Goal: Information Seeking & Learning: Learn about a topic

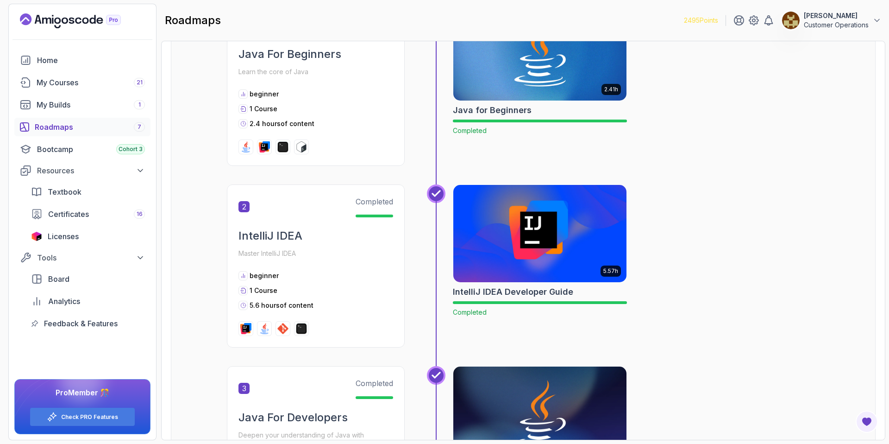
scroll to position [683, 0]
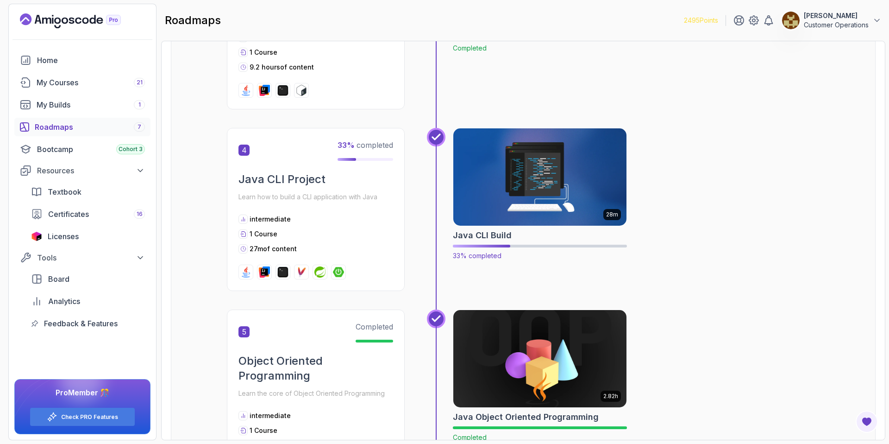
click at [531, 156] on img at bounding box center [540, 177] width 182 height 102
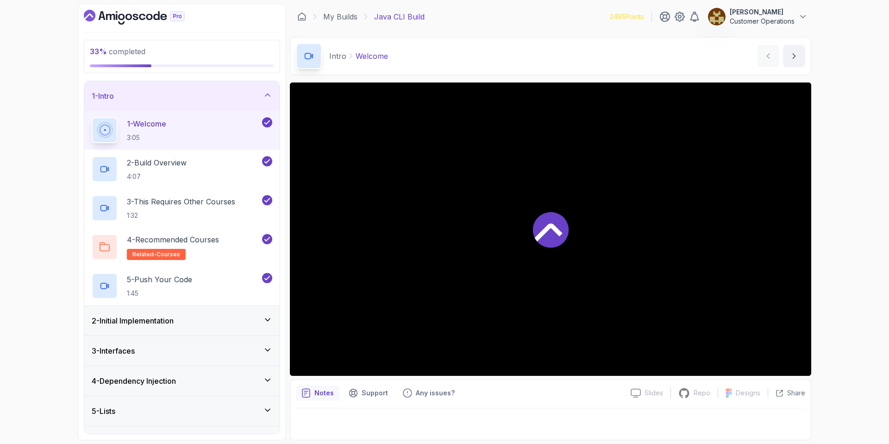
click at [219, 93] on div "1 - Intro" at bounding box center [182, 95] width 181 height 11
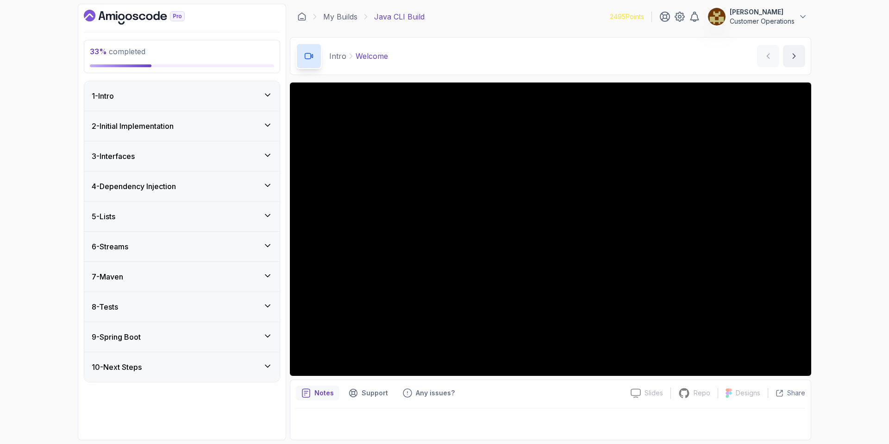
click at [190, 123] on div "2 - Initial Implementation" at bounding box center [182, 125] width 181 height 11
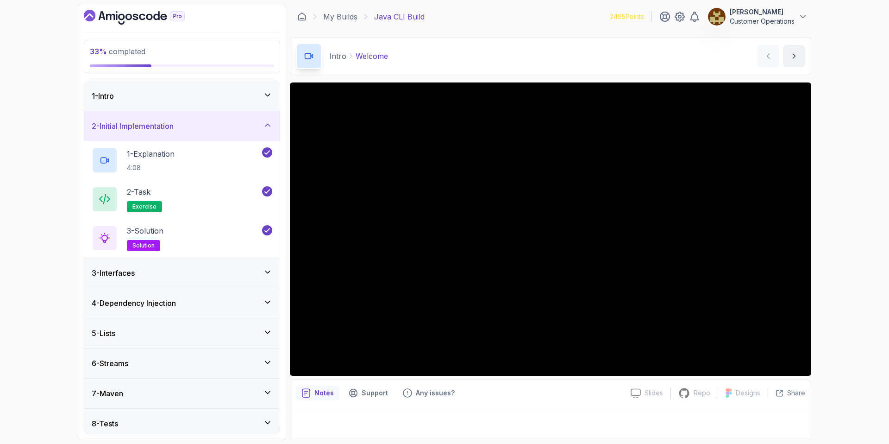
click at [203, 123] on div "2 - Initial Implementation" at bounding box center [182, 125] width 181 height 11
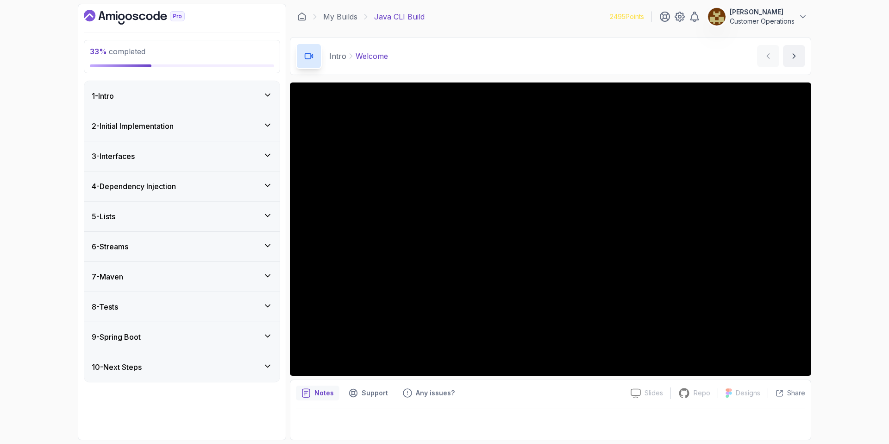
drag, startPoint x: 187, startPoint y: 172, endPoint x: 185, endPoint y: 163, distance: 9.4
click at [187, 171] on div "4 - Dependency Injection" at bounding box center [181, 186] width 195 height 30
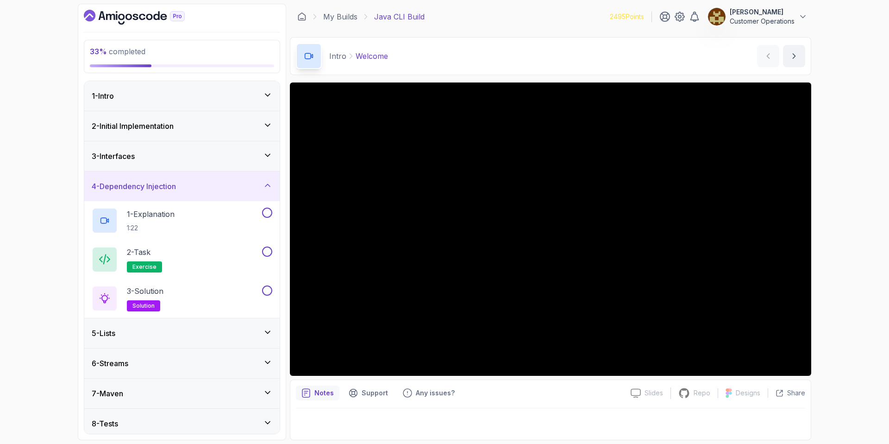
click at [201, 151] on div "3 - Interfaces" at bounding box center [182, 155] width 181 height 11
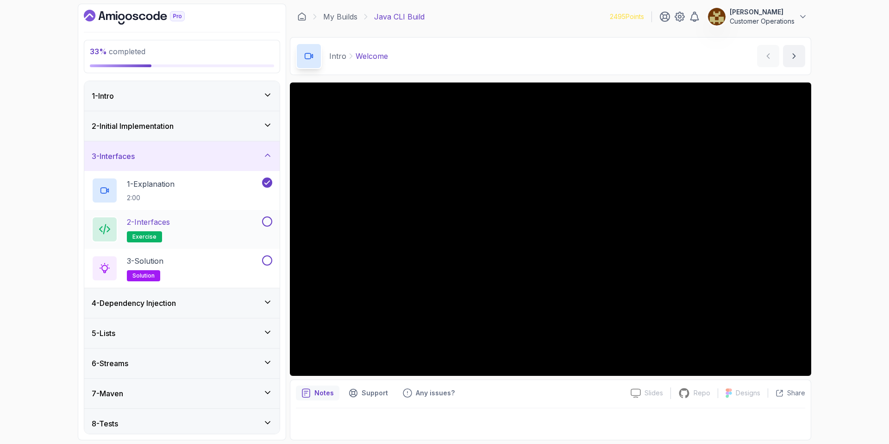
click at [267, 219] on button at bounding box center [267, 221] width 10 height 10
click at [267, 262] on button at bounding box center [267, 260] width 10 height 10
click at [237, 151] on div "3 - Interfaces" at bounding box center [182, 155] width 181 height 11
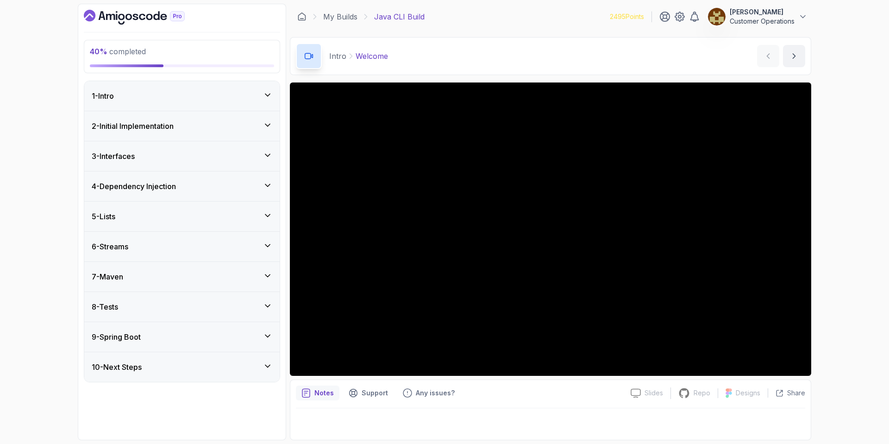
drag, startPoint x: 221, startPoint y: 201, endPoint x: 221, endPoint y: 186, distance: 14.4
click at [221, 201] on div "4 - Dependency Injection" at bounding box center [181, 186] width 195 height 30
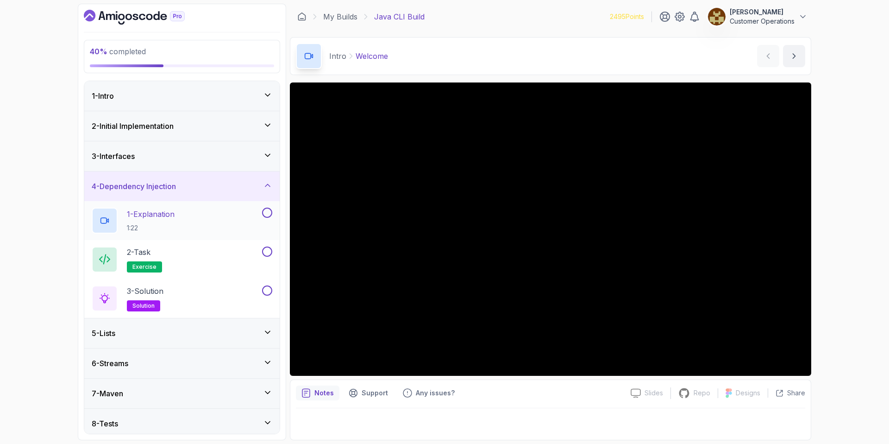
click at [268, 210] on button at bounding box center [267, 212] width 10 height 10
click at [269, 252] on button at bounding box center [267, 251] width 10 height 10
click at [265, 293] on button at bounding box center [267, 290] width 10 height 10
click at [231, 179] on div "4 - Dependency Injection" at bounding box center [181, 186] width 195 height 30
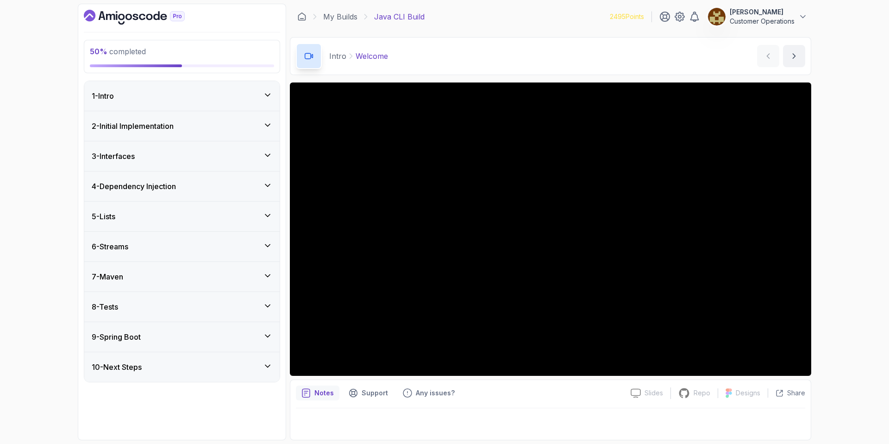
click at [212, 202] on div "5 - Lists" at bounding box center [181, 216] width 195 height 30
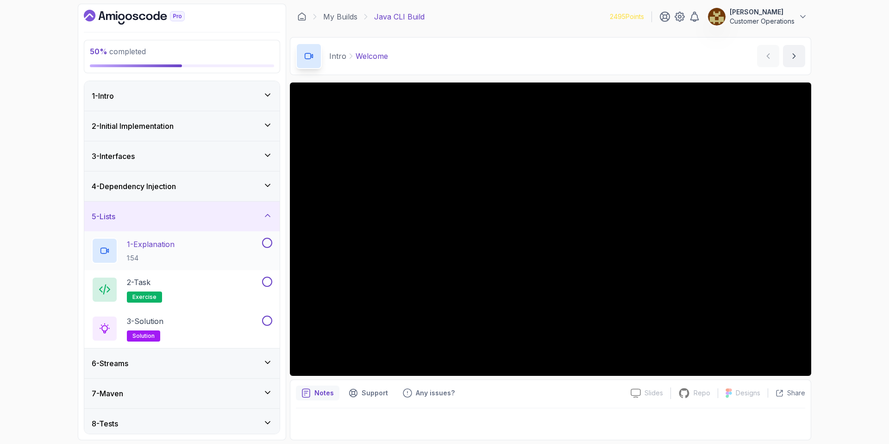
click at [263, 242] on button at bounding box center [267, 243] width 10 height 10
click at [265, 283] on button at bounding box center [267, 281] width 10 height 10
click at [266, 319] on button at bounding box center [267, 320] width 10 height 10
click at [237, 212] on div "5 - Lists" at bounding box center [182, 216] width 181 height 11
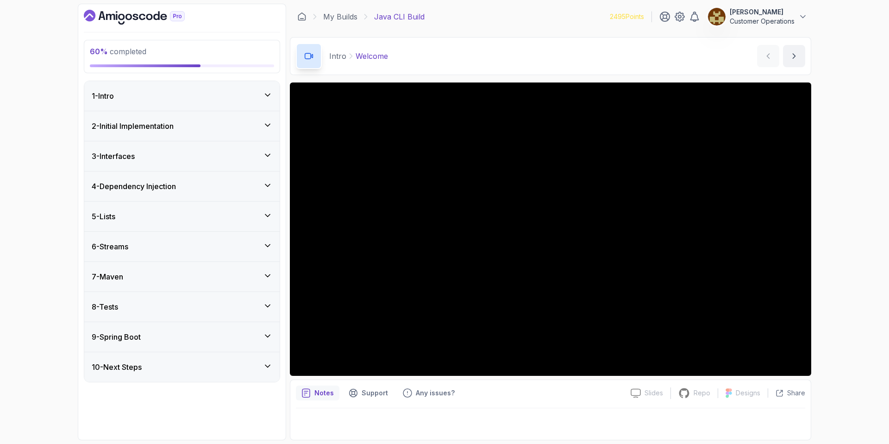
click at [201, 240] on div "6 - Streams" at bounding box center [181, 247] width 195 height 30
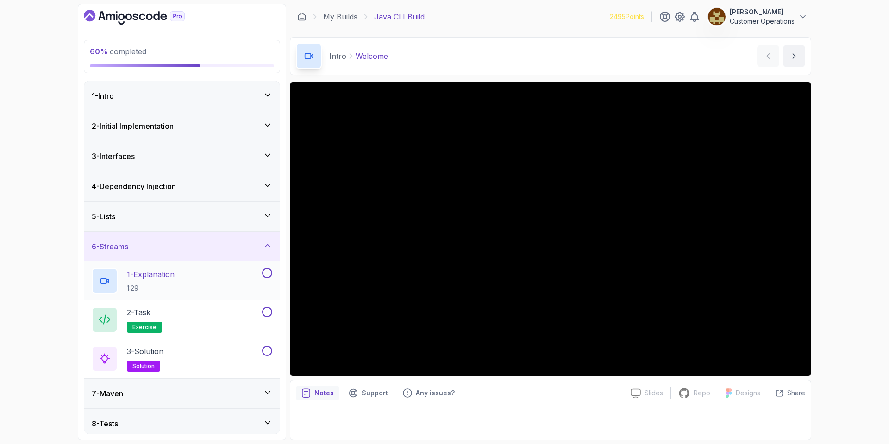
click at [269, 274] on button at bounding box center [267, 273] width 10 height 10
click at [265, 313] on button at bounding box center [267, 312] width 10 height 10
drag, startPoint x: 268, startPoint y: 348, endPoint x: 262, endPoint y: 314, distance: 34.3
click at [268, 348] on button at bounding box center [267, 350] width 10 height 10
click at [243, 239] on div "6 - Streams" at bounding box center [181, 247] width 195 height 30
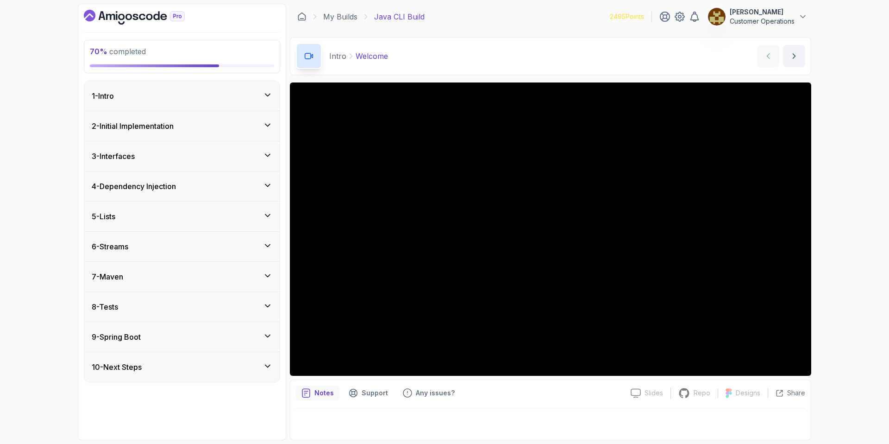
click at [216, 274] on div "7 - Maven" at bounding box center [182, 276] width 181 height 11
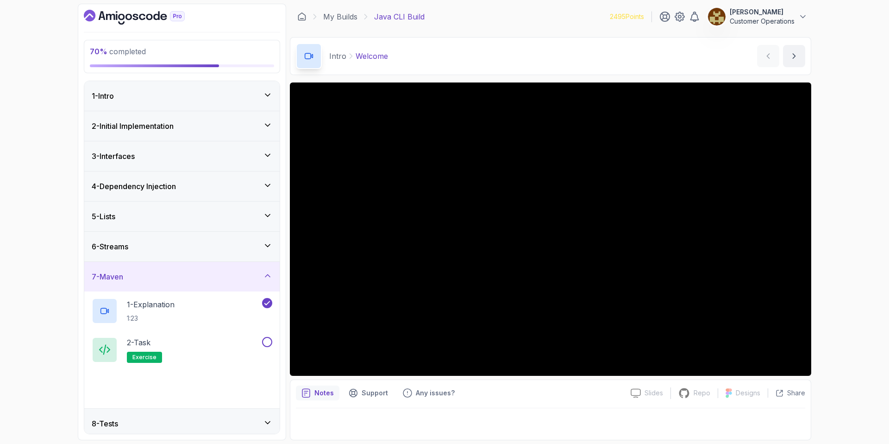
scroll to position [65, 0]
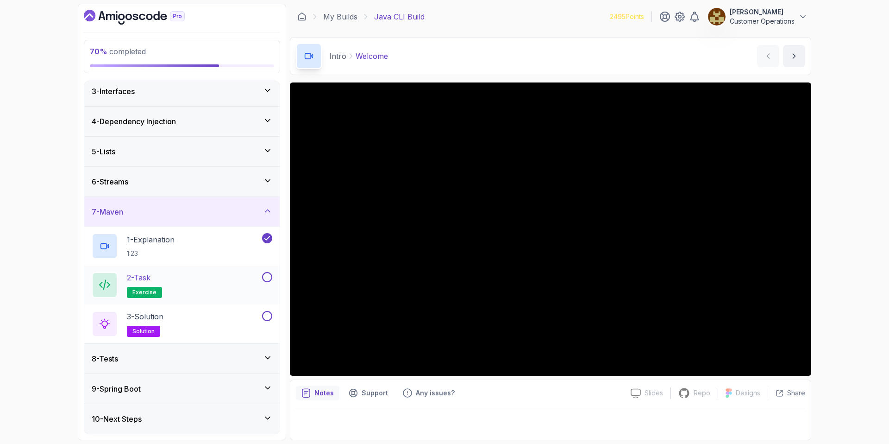
click at [267, 276] on button at bounding box center [267, 277] width 10 height 10
click at [268, 313] on button at bounding box center [267, 316] width 10 height 10
click at [242, 205] on div "7 - Maven" at bounding box center [181, 212] width 195 height 30
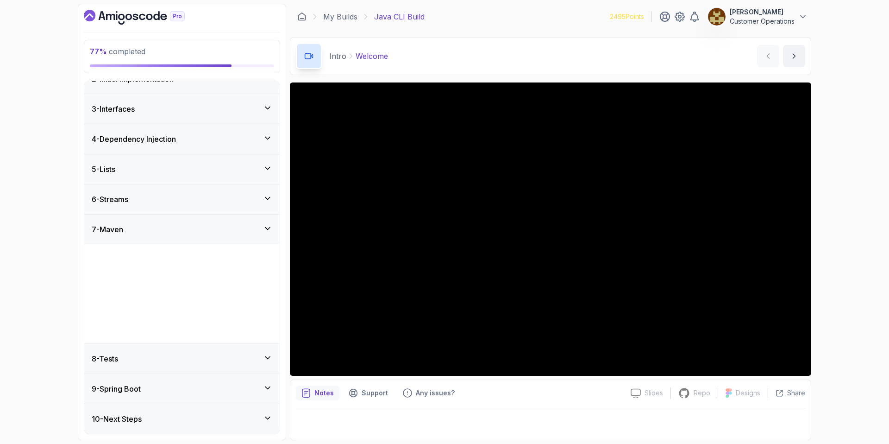
scroll to position [0, 0]
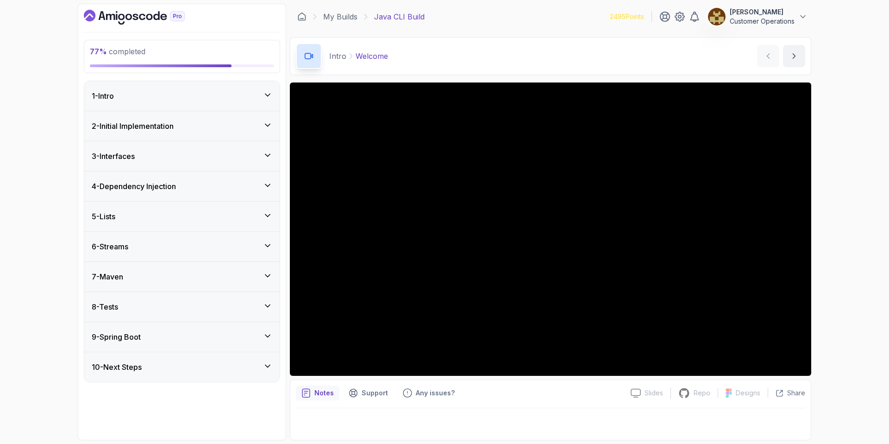
click at [179, 311] on div "8 - Tests" at bounding box center [182, 306] width 181 height 11
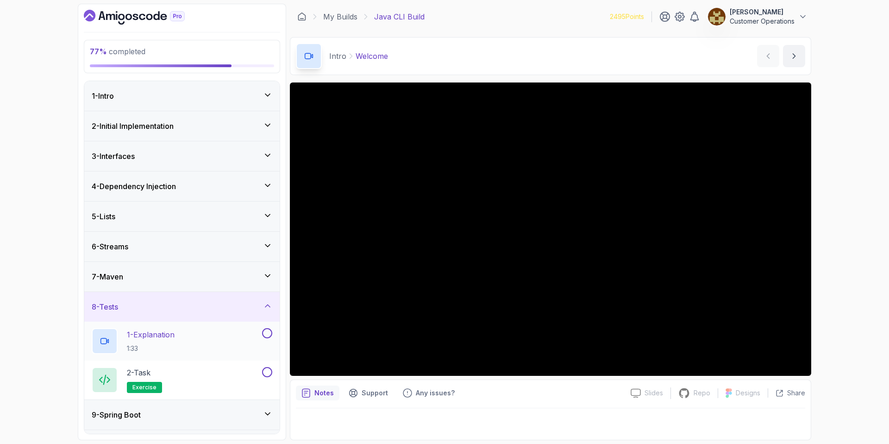
click at [268, 338] on button at bounding box center [267, 333] width 10 height 10
click at [271, 373] on button at bounding box center [267, 372] width 10 height 10
click at [258, 297] on div "8 - Tests" at bounding box center [181, 307] width 195 height 30
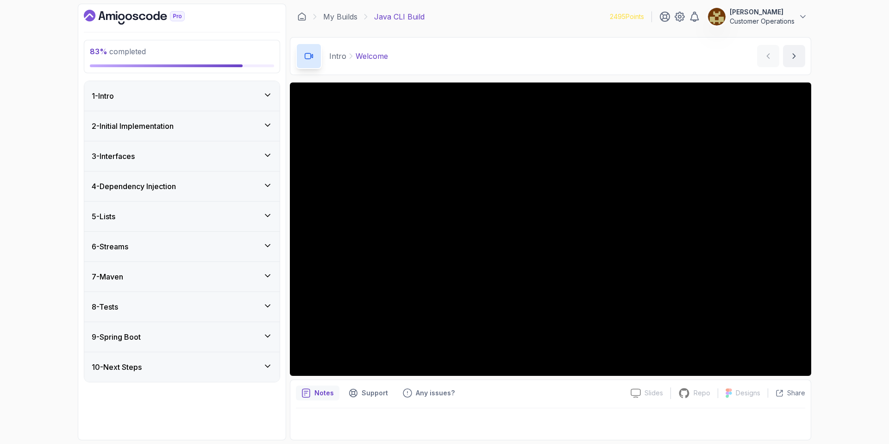
click at [156, 332] on div "9 - Spring Boot" at bounding box center [182, 336] width 181 height 11
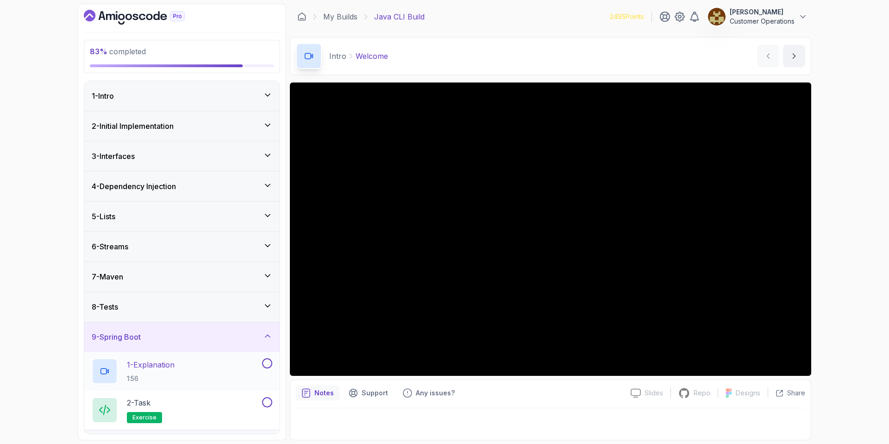
click at [260, 365] on div at bounding box center [266, 363] width 12 height 10
click at [261, 402] on div at bounding box center [266, 402] width 12 height 10
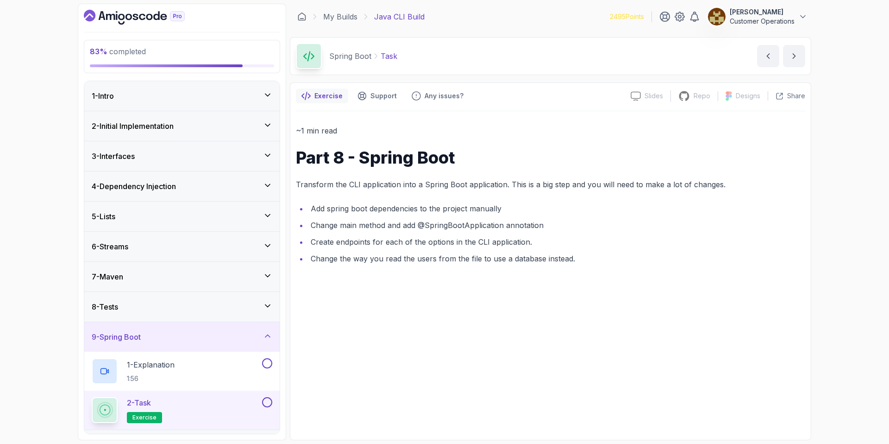
click at [270, 405] on button at bounding box center [267, 402] width 10 height 10
click at [214, 373] on div "1 - Explanation 1:56" at bounding box center [176, 371] width 169 height 26
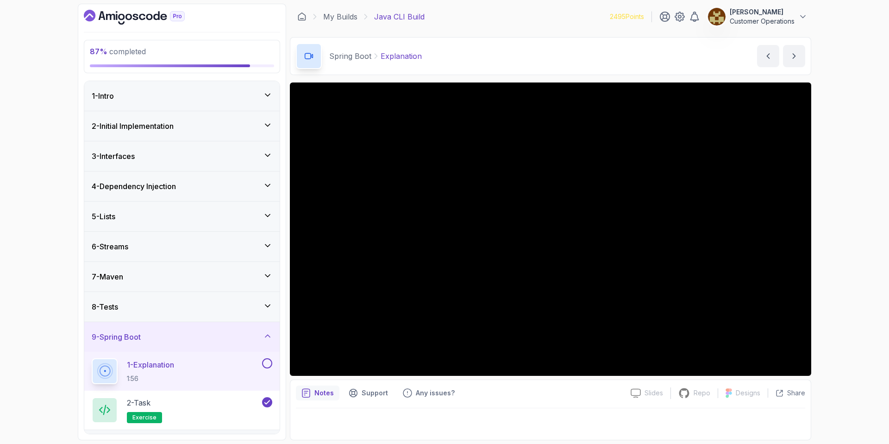
click at [202, 343] on div "9 - Spring Boot" at bounding box center [181, 337] width 195 height 30
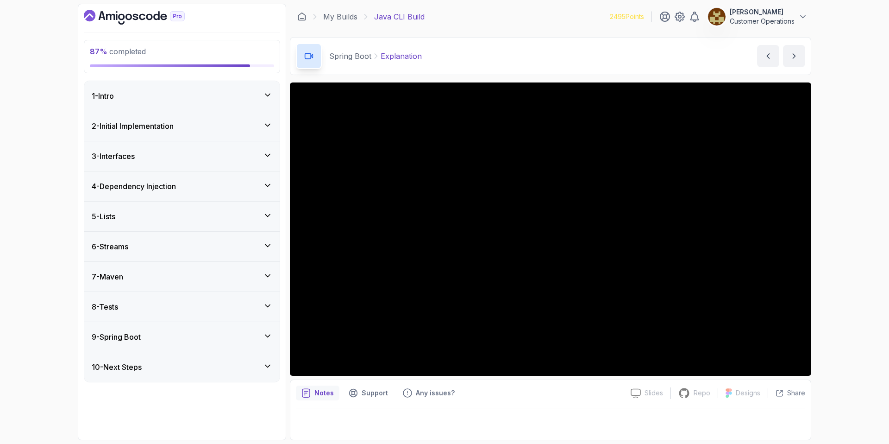
click at [207, 355] on div "10 - Next Steps" at bounding box center [181, 367] width 195 height 30
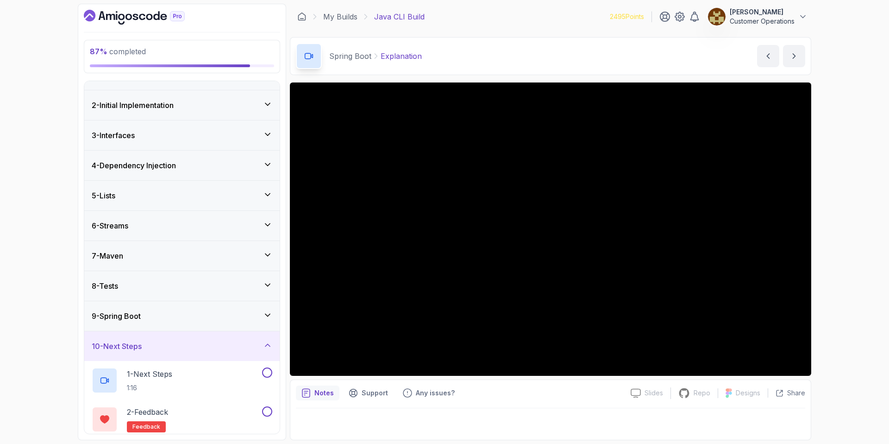
scroll to position [65, 0]
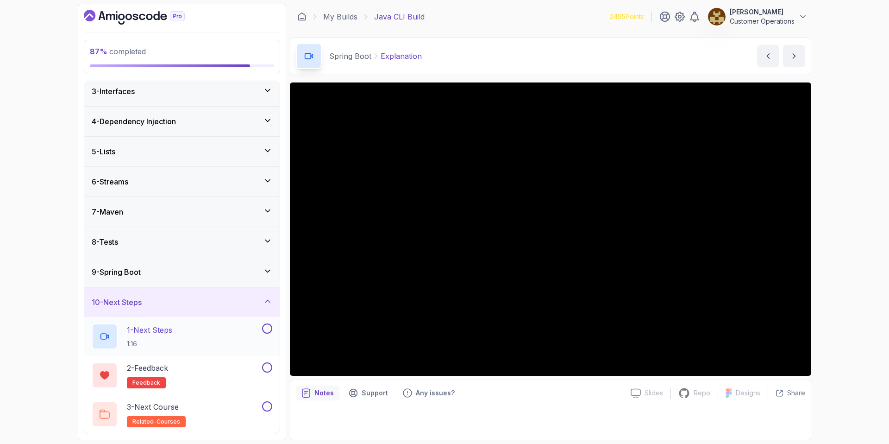
click at [267, 328] on button at bounding box center [267, 328] width 10 height 10
click at [266, 368] on button at bounding box center [267, 367] width 10 height 10
click at [267, 406] on button at bounding box center [267, 406] width 10 height 10
click at [212, 295] on div "10 - Next Steps" at bounding box center [181, 302] width 195 height 30
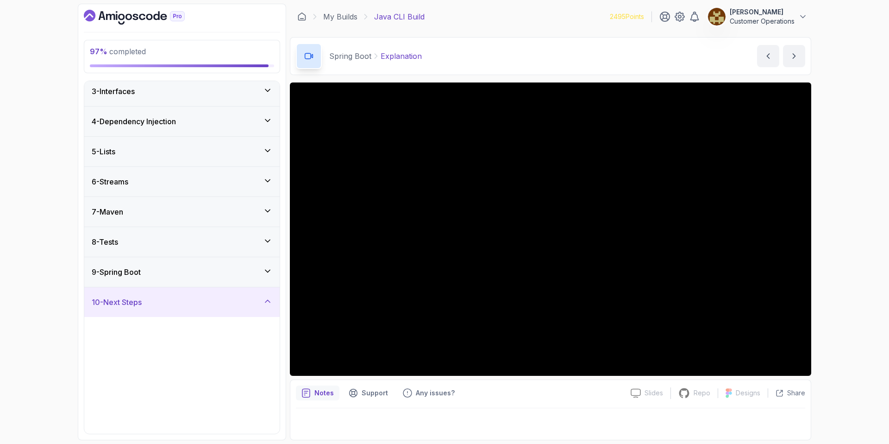
scroll to position [0, 0]
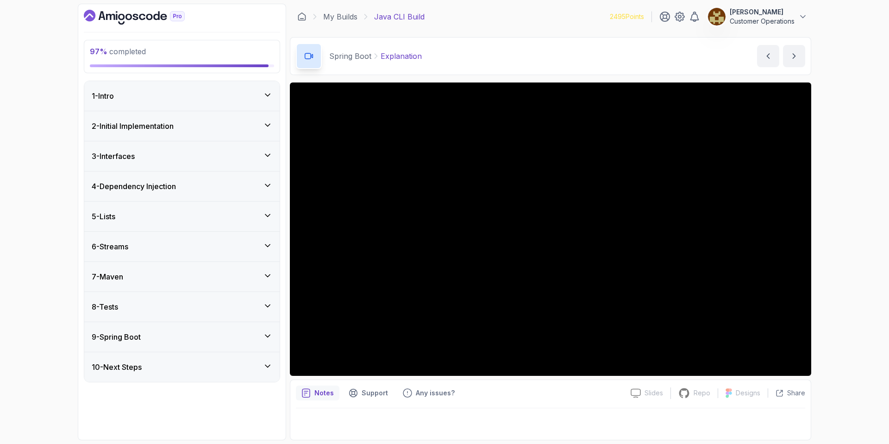
click at [183, 320] on div "8 - Tests" at bounding box center [181, 307] width 195 height 30
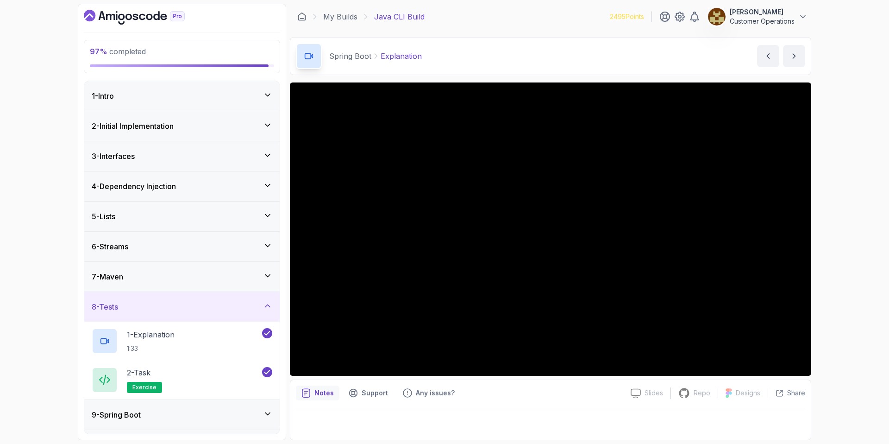
click at [174, 301] on div "8 - Tests" at bounding box center [182, 306] width 181 height 11
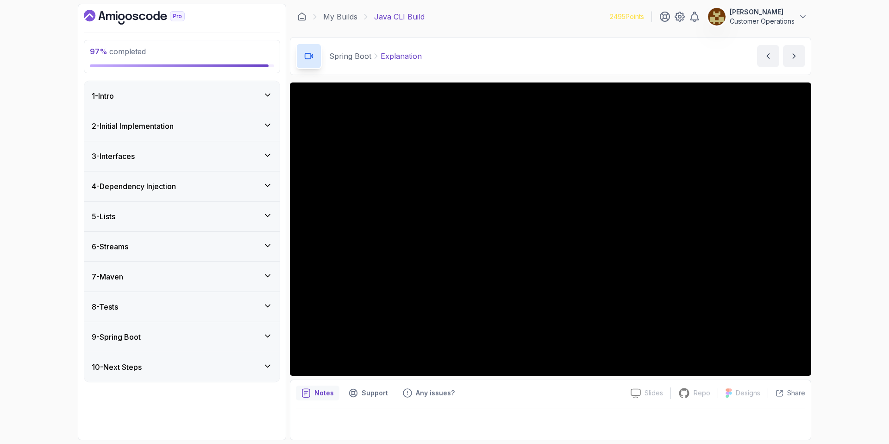
click at [149, 337] on div "9 - Spring Boot" at bounding box center [182, 336] width 181 height 11
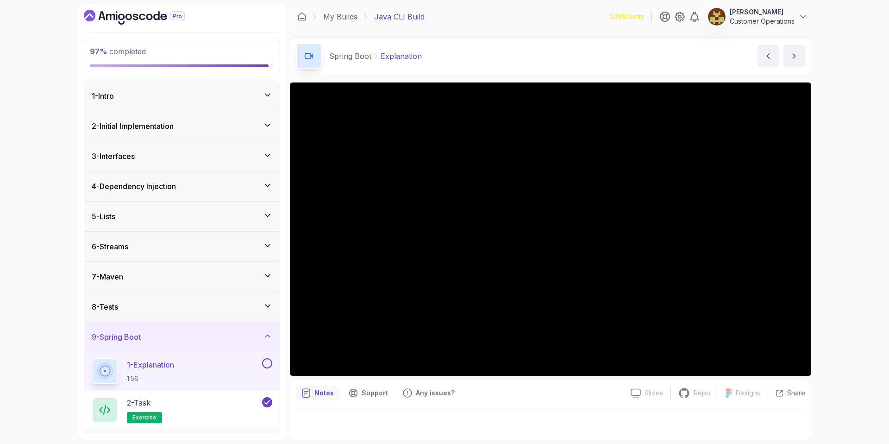
scroll to position [26, 0]
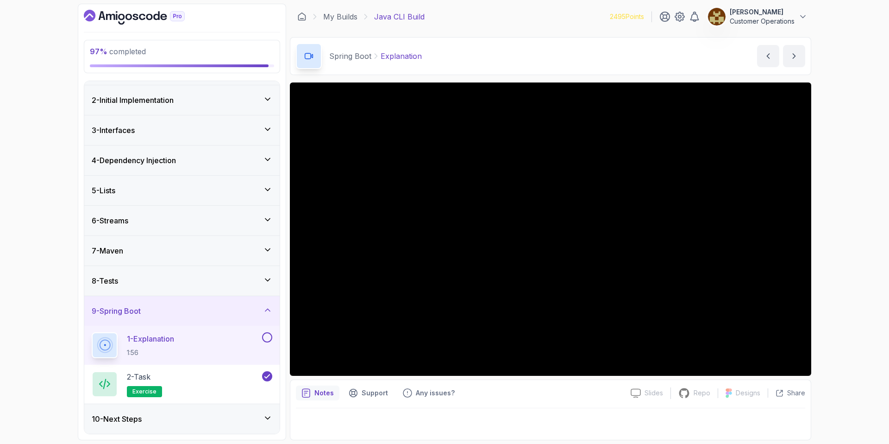
click at [268, 338] on button at bounding box center [267, 337] width 10 height 10
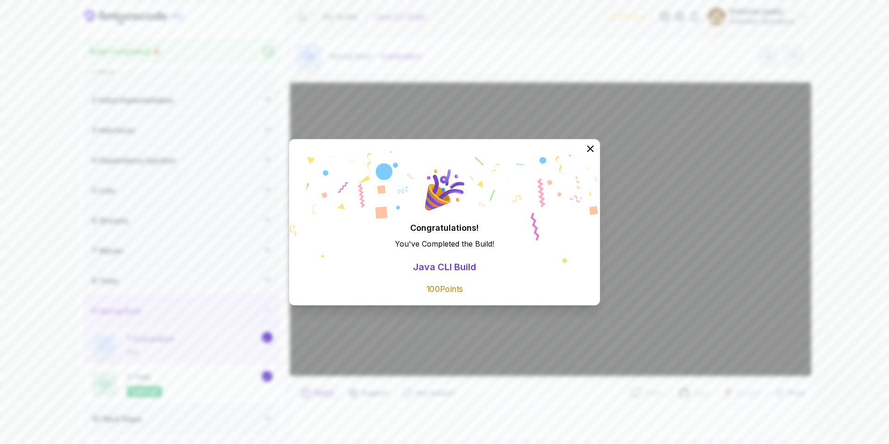
scroll to position [16, 0]
click at [593, 148] on icon at bounding box center [590, 148] width 12 height 12
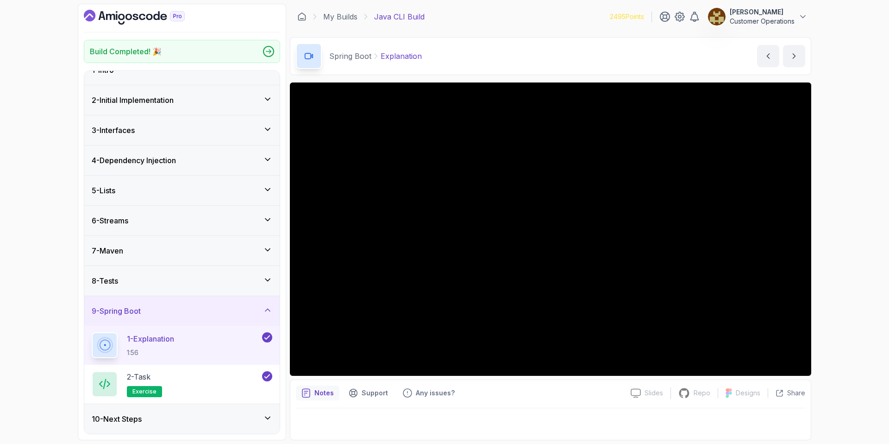
scroll to position [0, 0]
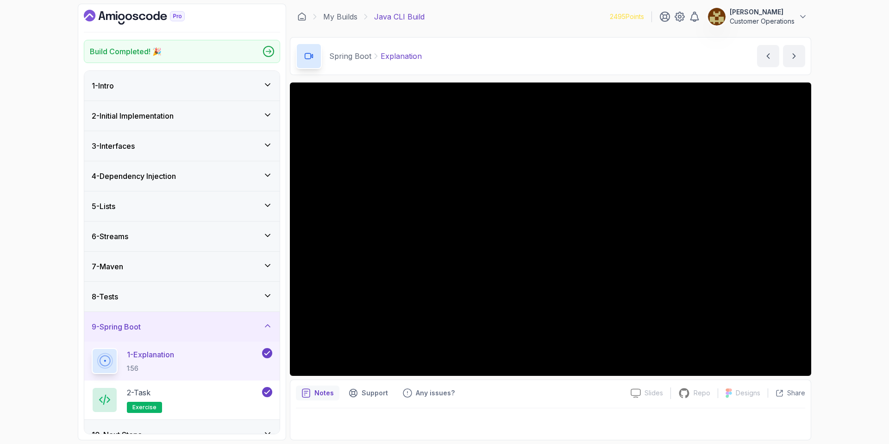
click at [510, 63] on div "Spring Boot Explanation Explanation by [PERSON_NAME]" at bounding box center [550, 56] width 521 height 38
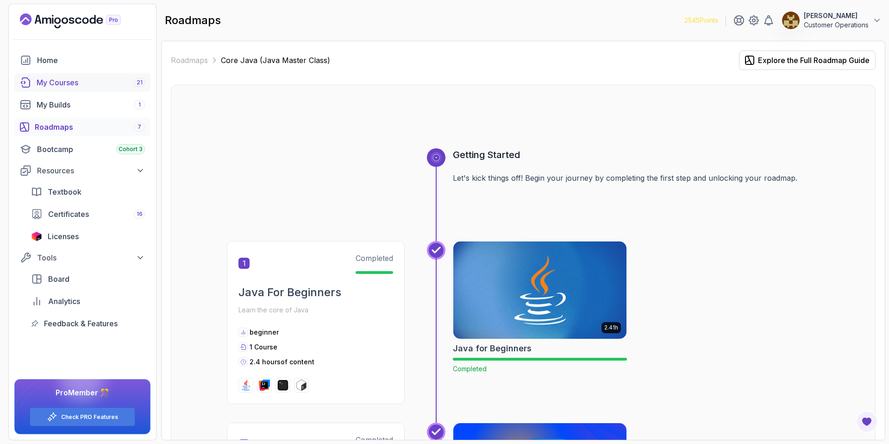
click at [110, 86] on div "My Courses 21" at bounding box center [91, 82] width 108 height 11
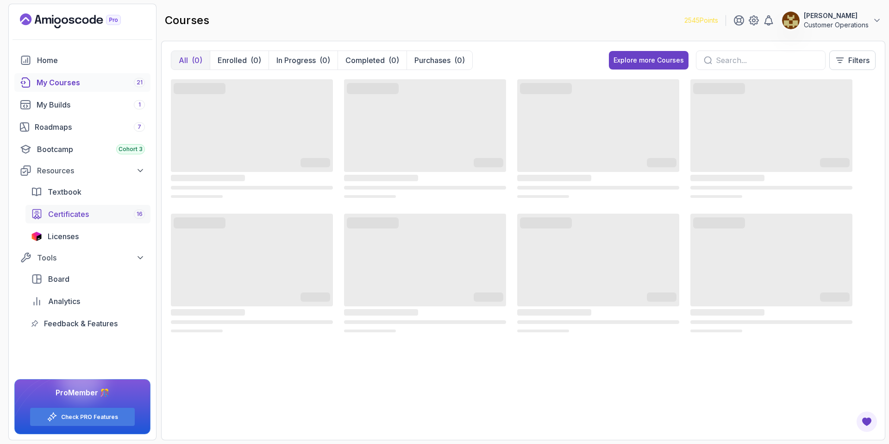
click at [95, 209] on div "Certificates 16" at bounding box center [96, 213] width 97 height 11
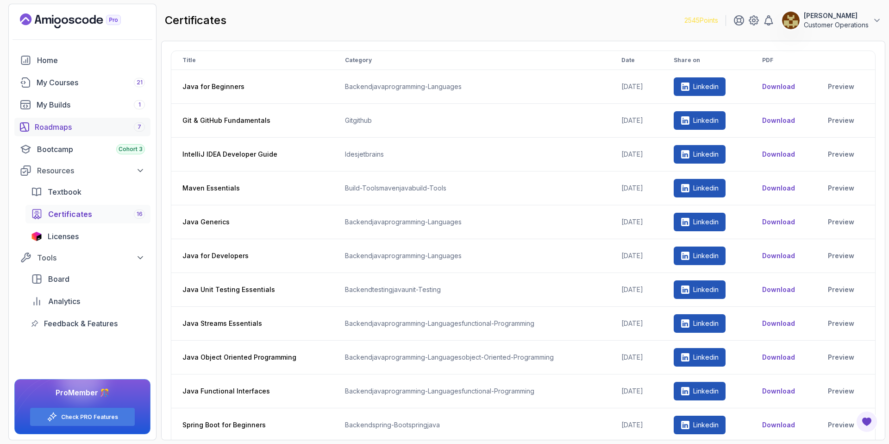
click at [70, 133] on link "Roadmaps 7" at bounding box center [82, 127] width 136 height 19
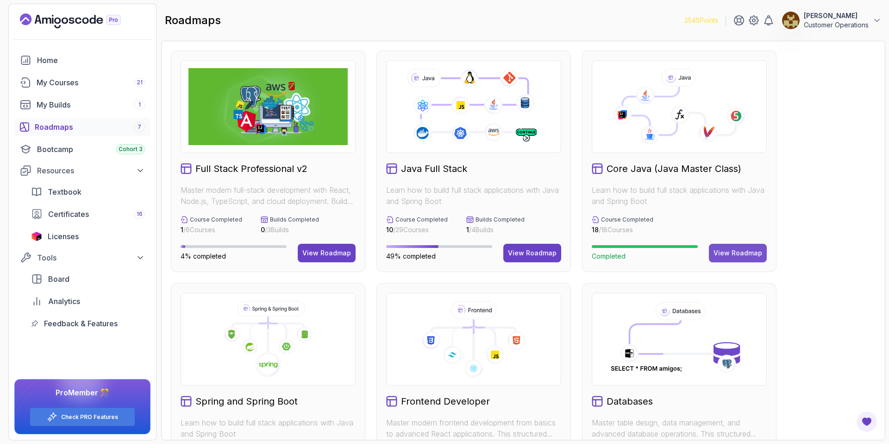
click at [733, 251] on div "View Roadmap" at bounding box center [738, 252] width 49 height 9
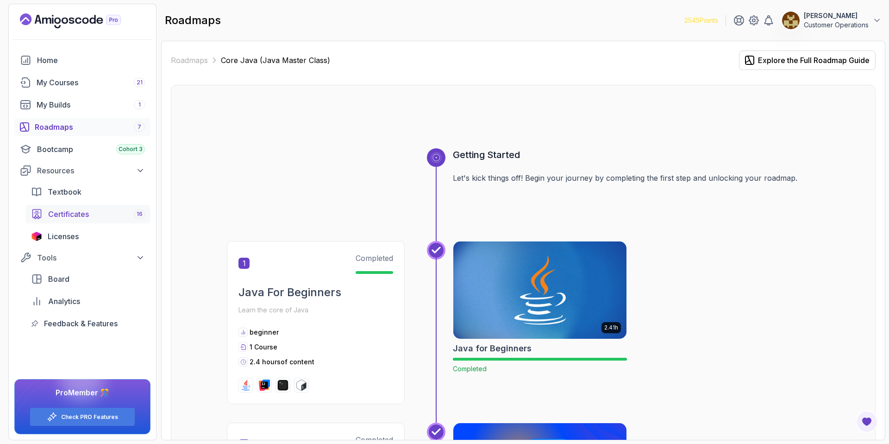
click at [89, 214] on span "Certificates" at bounding box center [68, 213] width 41 height 11
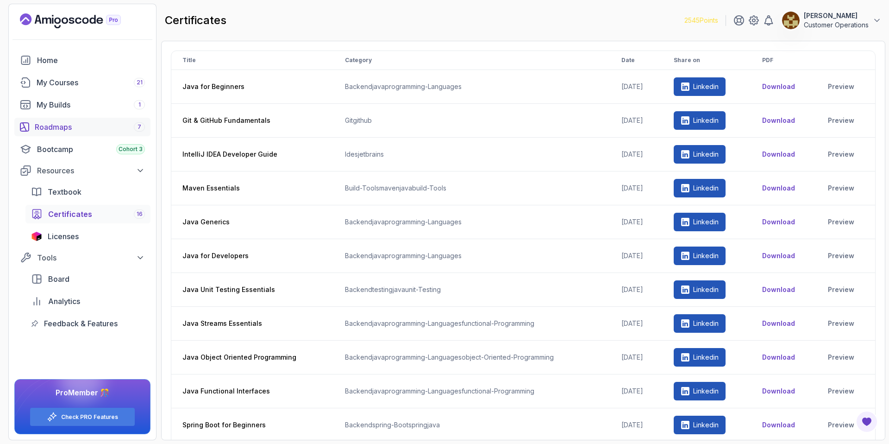
click at [65, 121] on div "Roadmaps 7" at bounding box center [90, 126] width 110 height 11
